Goal: Transaction & Acquisition: Purchase product/service

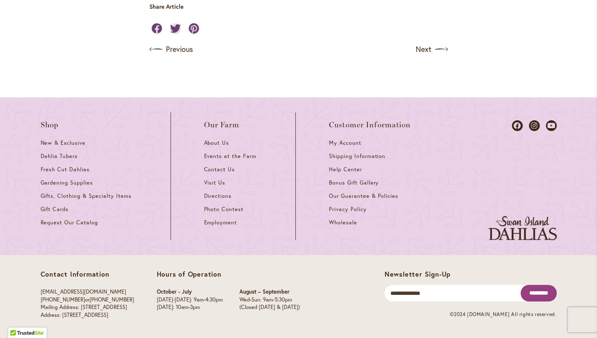
scroll to position [806, 0]
click at [63, 154] on span "Dahlia Tubers" at bounding box center [59, 156] width 37 height 7
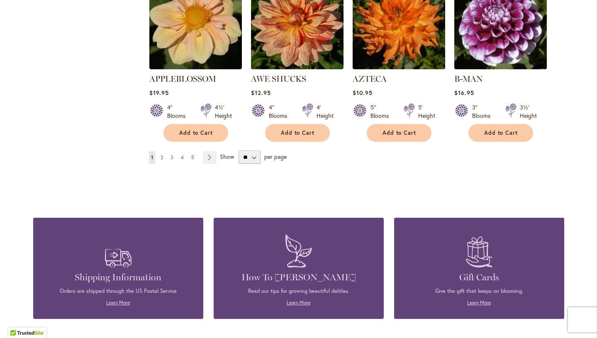
scroll to position [766, 0]
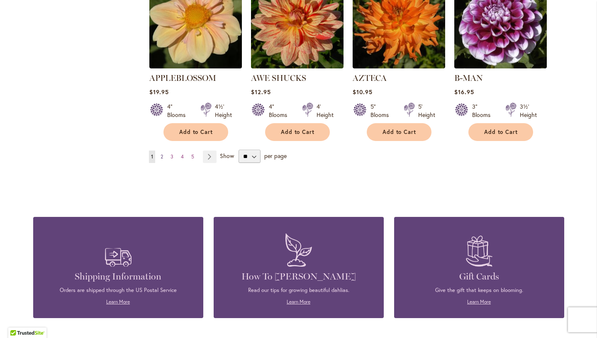
click at [163, 160] on span "2" at bounding box center [162, 157] width 2 height 6
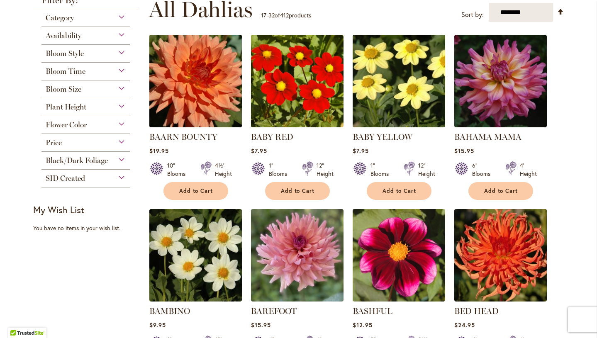
scroll to position [171, 0]
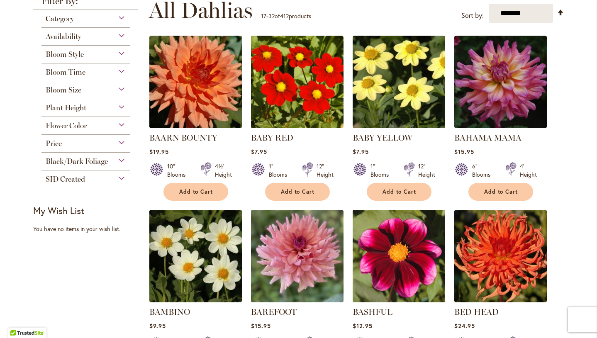
click at [120, 89] on div "Bloom Size" at bounding box center [86, 87] width 89 height 13
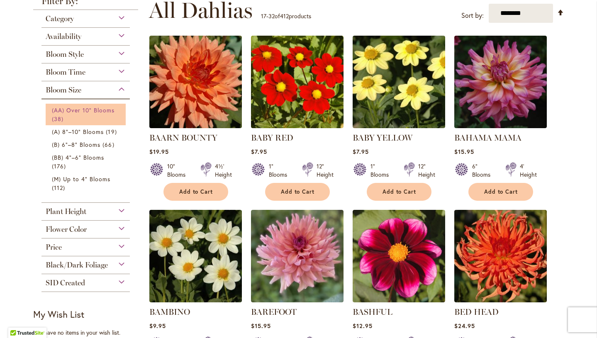
click at [66, 117] on span "38 items" at bounding box center [59, 119] width 14 height 9
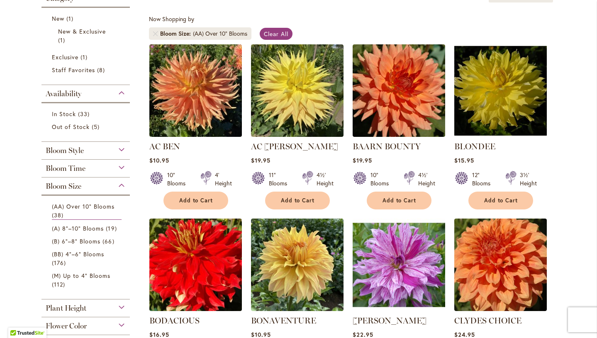
scroll to position [147, 0]
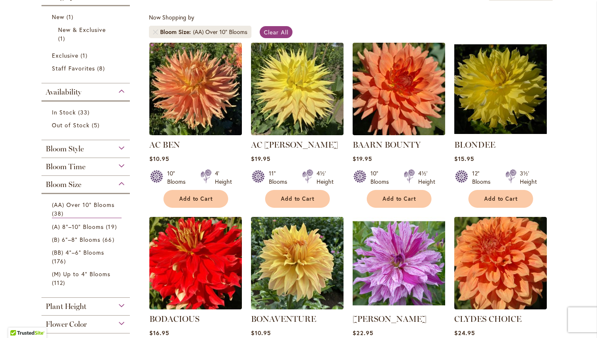
click at [123, 154] on div "Bloom Style" at bounding box center [86, 146] width 89 height 13
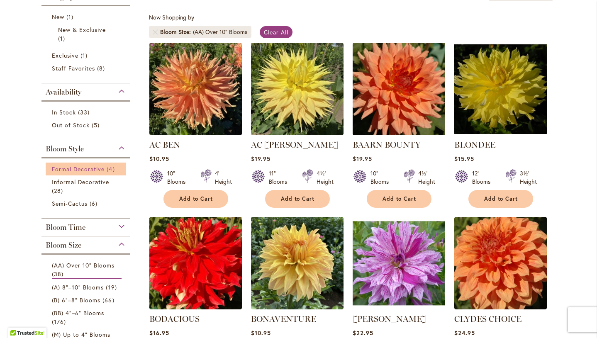
click at [105, 173] on span "Formal Decorative" at bounding box center [78, 169] width 53 height 8
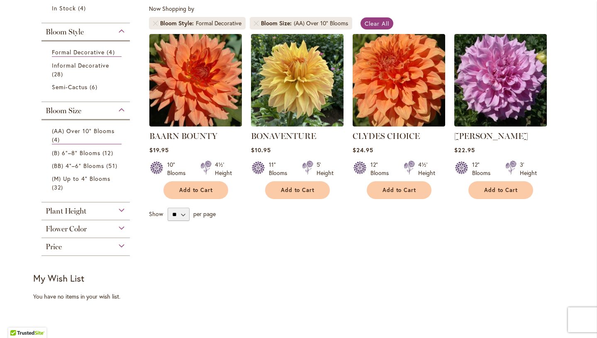
scroll to position [156, 0]
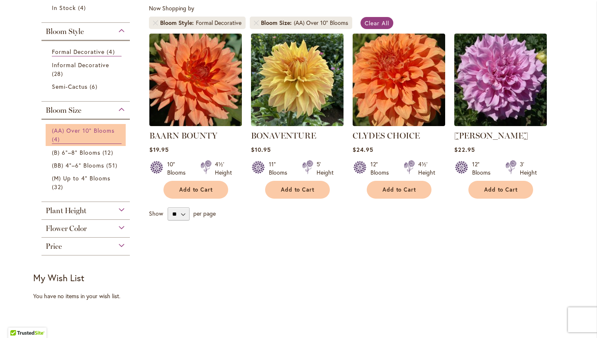
click at [96, 134] on span "(AA) Over 10" Blooms" at bounding box center [83, 131] width 63 height 8
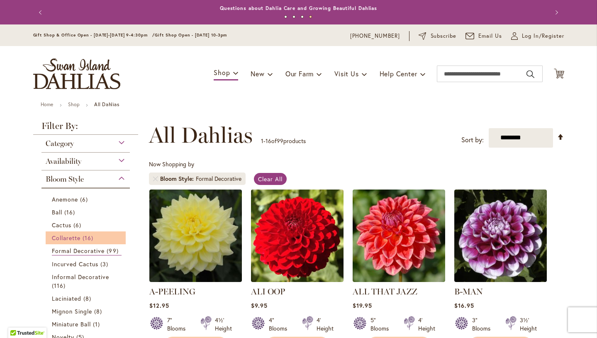
click at [81, 242] on span "Collarette" at bounding box center [66, 238] width 29 height 8
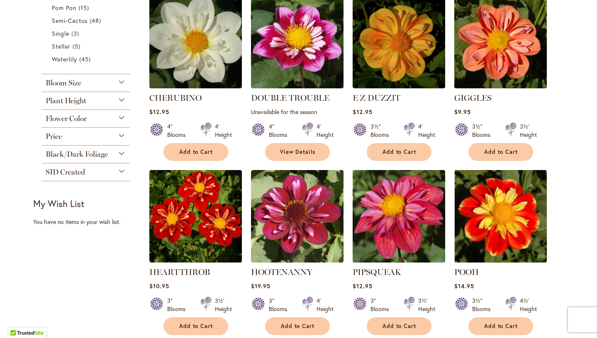
scroll to position [366, 0]
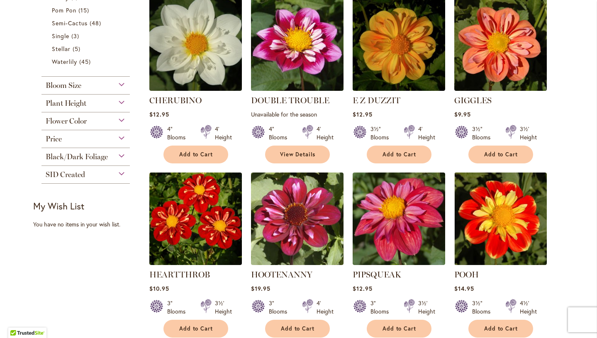
click at [122, 126] on div "Flower Color" at bounding box center [86, 118] width 89 height 13
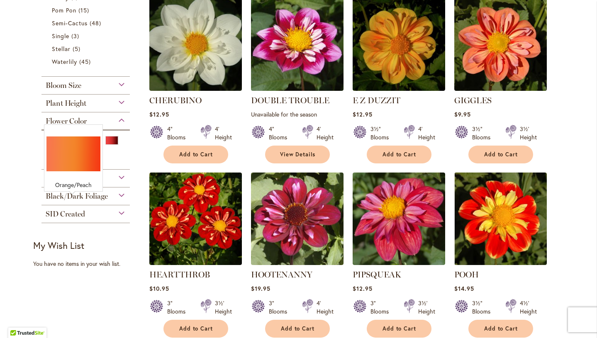
click at [70, 145] on div "Orange/Peach" at bounding box center [72, 140] width 13 height 9
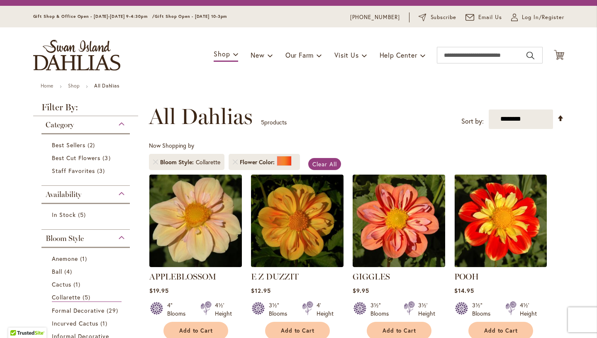
scroll to position [11, 0]
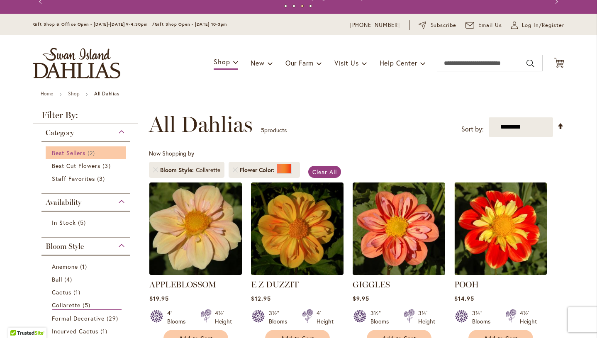
click at [81, 154] on span "Best Sellers" at bounding box center [69, 153] width 34 height 8
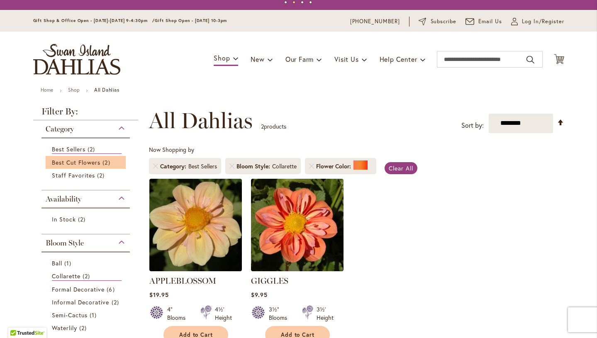
scroll to position [12, 0]
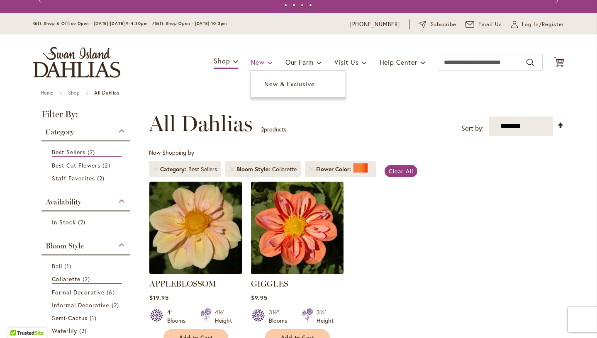
click at [255, 64] on span "New" at bounding box center [258, 62] width 14 height 9
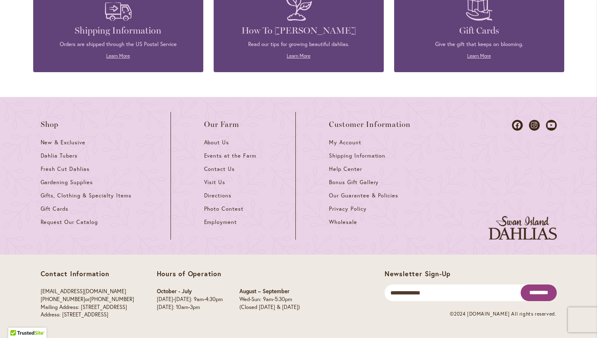
scroll to position [609, 0]
click at [450, 60] on div "Gift Cards Give the gift that keeps on blooming. Learn More" at bounding box center [479, 22] width 145 height 76
click at [473, 59] on link "Learn More" at bounding box center [479, 56] width 24 height 6
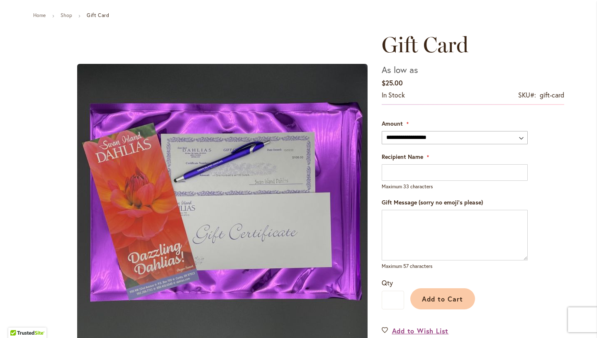
scroll to position [91, 0]
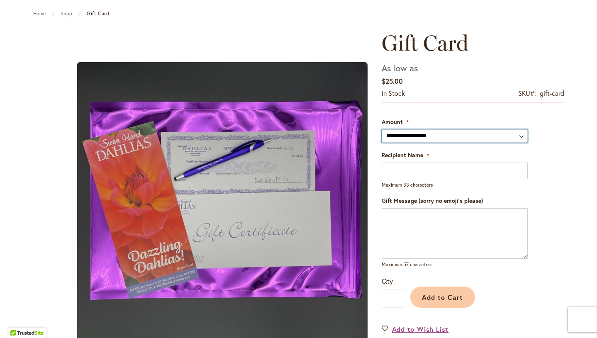
click at [520, 139] on select "**********" at bounding box center [455, 135] width 146 height 13
